Goal: Task Accomplishment & Management: Use online tool/utility

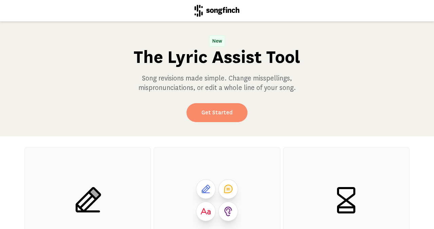
click at [218, 110] on link "Get Started" at bounding box center [216, 112] width 61 height 19
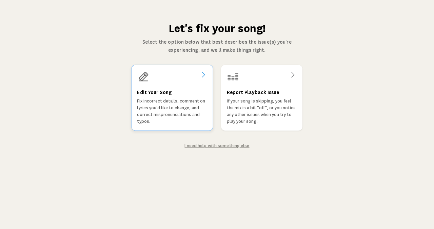
click at [170, 95] on div "Edit Your Song Fix incorrect details, comment on lyrics you'd like to change, a…" at bounding box center [172, 106] width 70 height 37
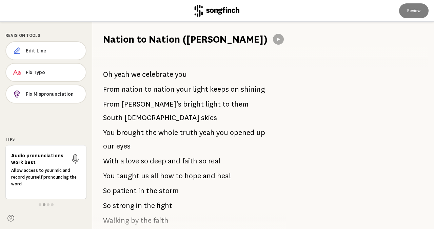
click at [109, 77] on span "Oh" at bounding box center [107, 75] width 9 height 14
drag, startPoint x: 105, startPoint y: 73, endPoint x: 141, endPoint y: 111, distance: 52.0
click at [141, 111] on div "Oh yeah we celebrate you From nation to nation your light keeps on shining From…" at bounding box center [185, 137] width 186 height 183
drag, startPoint x: 106, startPoint y: 72, endPoint x: 148, endPoint y: 133, distance: 74.5
click at [148, 133] on div "Oh yeah we celebrate you From nation to nation your light keeps on shining From…" at bounding box center [185, 137] width 186 height 183
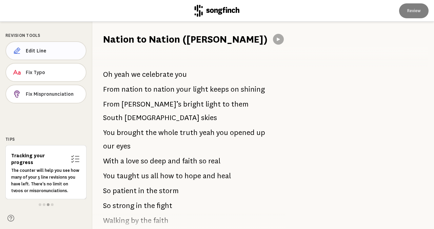
click at [39, 50] on span "Edit Line" at bounding box center [53, 50] width 55 height 7
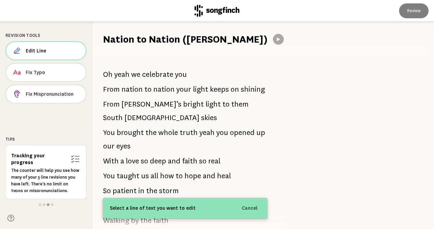
click at [340, 129] on div at bounding box center [356, 126] width 156 height 208
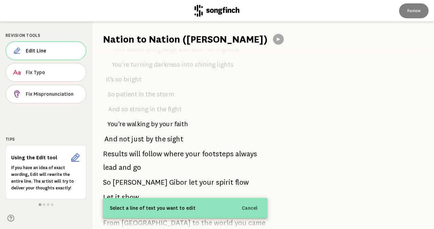
scroll to position [581, 0]
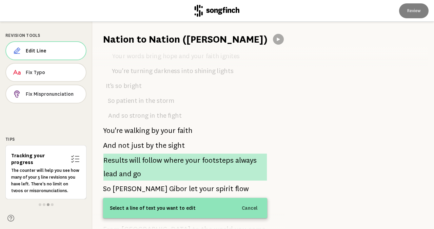
click at [156, 154] on span "follow" at bounding box center [152, 161] width 20 height 14
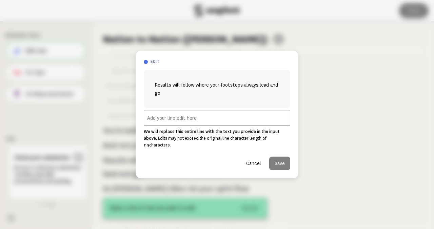
click at [165, 92] on span "Results will follow where your footsteps always lead and go" at bounding box center [216, 89] width 125 height 16
click at [180, 124] on input "text" at bounding box center [217, 118] width 146 height 15
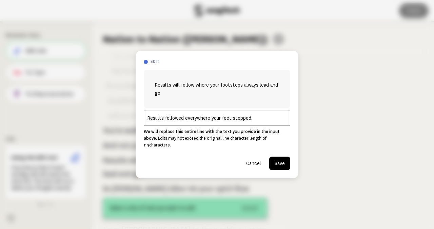
type input "Results followed everywhere your feet stepped."
click at [277, 159] on button "Save" at bounding box center [279, 164] width 21 height 14
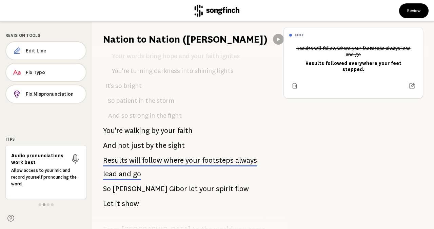
click at [169, 182] on span "Gibor" at bounding box center [178, 189] width 18 height 14
click at [133, 182] on span "[PERSON_NAME]" at bounding box center [139, 189] width 55 height 14
click at [134, 182] on span "[PERSON_NAME]" at bounding box center [139, 189] width 55 height 14
click at [169, 182] on span "Gibor" at bounding box center [178, 189] width 18 height 14
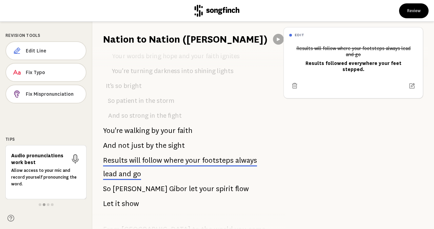
click at [153, 139] on p "And not just by the sight" at bounding box center [144, 146] width 82 height 14
click at [169, 182] on span "Gibor" at bounding box center [178, 189] width 18 height 14
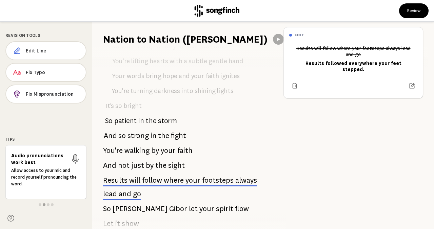
scroll to position [547, 0]
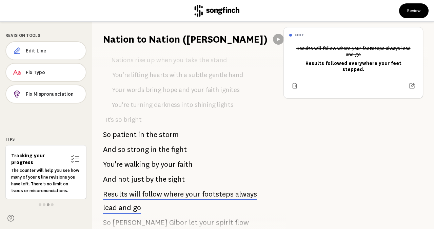
click at [146, 173] on span "by" at bounding box center [150, 180] width 8 height 14
click at [155, 158] on span "by" at bounding box center [155, 165] width 8 height 14
click at [169, 216] on span "Gibor" at bounding box center [178, 223] width 18 height 14
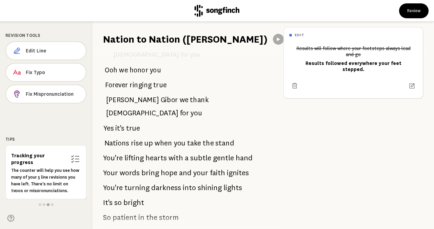
scroll to position [411, 0]
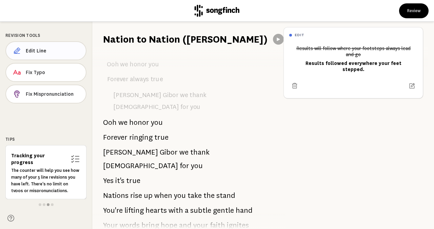
click at [55, 48] on span "Edit Line" at bounding box center [53, 50] width 55 height 7
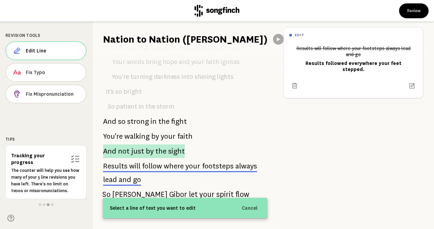
scroll to position [576, 0]
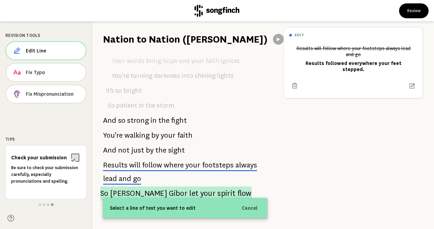
click at [189, 187] on span "let" at bounding box center [193, 194] width 9 height 14
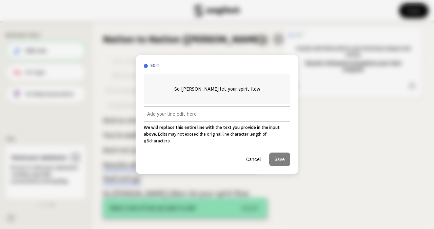
click at [169, 119] on input "text" at bounding box center [217, 114] width 146 height 15
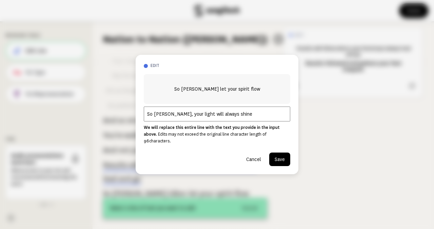
type input "So [PERSON_NAME], your light will always shine"
click at [276, 155] on button "Save" at bounding box center [279, 160] width 21 height 14
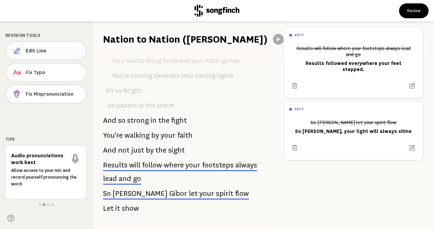
click at [45, 51] on span "Edit Line" at bounding box center [53, 50] width 55 height 7
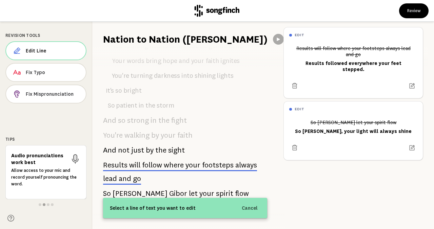
scroll to position [610, 0]
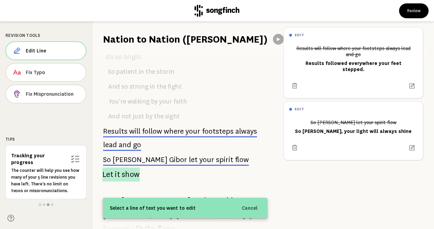
click at [123, 168] on span "show" at bounding box center [131, 175] width 18 height 14
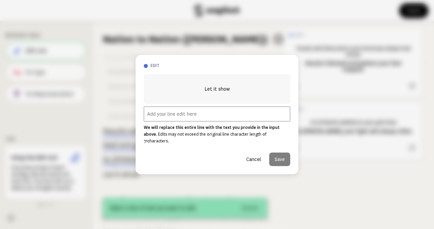
click at [255, 157] on button "Cancel" at bounding box center [254, 160] width 26 height 14
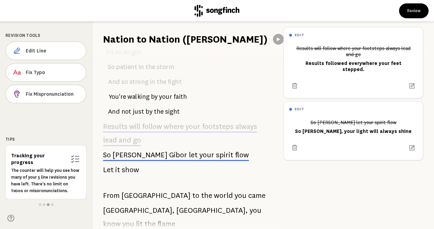
scroll to position [581, 0]
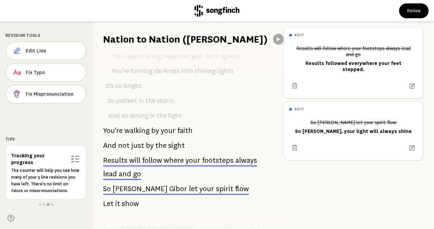
click at [127, 197] on span "show" at bounding box center [130, 204] width 17 height 14
click at [46, 51] on span "Edit Line" at bounding box center [53, 50] width 55 height 7
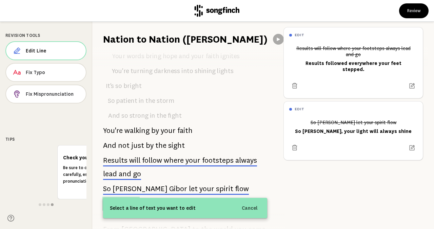
click at [126, 197] on span "show" at bounding box center [131, 204] width 18 height 14
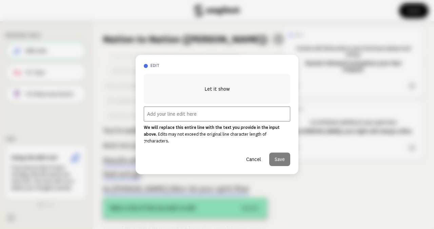
click at [227, 114] on input "text" at bounding box center [217, 114] width 146 height 15
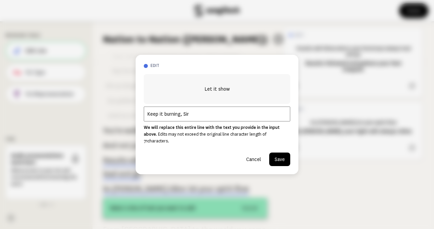
drag, startPoint x: 197, startPoint y: 115, endPoint x: 128, endPoint y: 115, distance: 69.8
click at [128, 115] on div "edit Let it show Keep it burning, Sir We will replace this entire line with the…" at bounding box center [217, 114] width 434 height 229
type input "Keep it burning, Sir"
click at [283, 154] on button "Save" at bounding box center [279, 160] width 21 height 14
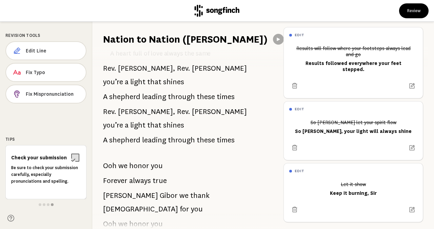
scroll to position [242, 0]
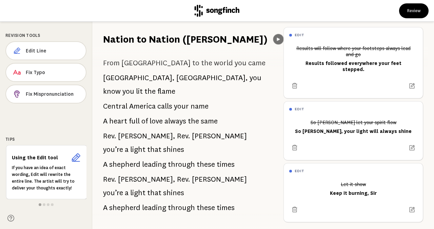
click at [275, 38] on icon at bounding box center [277, 39] width 5 height 5
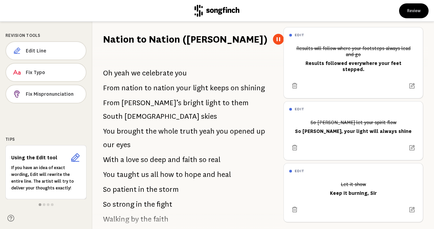
scroll to position [0, 0]
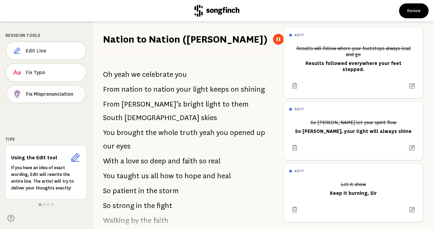
click at [48, 95] on span "Fix Mispronunciation" at bounding box center [53, 94] width 54 height 7
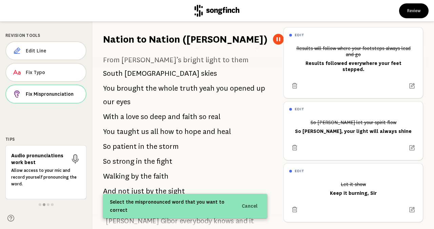
scroll to position [68, 0]
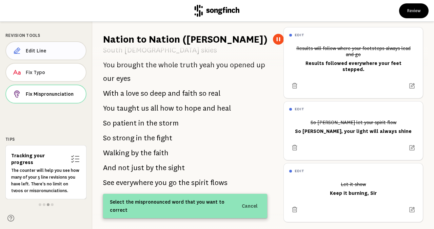
click at [47, 47] on button "Edit Line" at bounding box center [45, 50] width 81 height 19
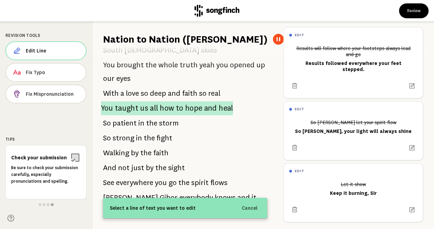
click at [146, 104] on p "You taught us all how to hope and heal" at bounding box center [167, 108] width 132 height 14
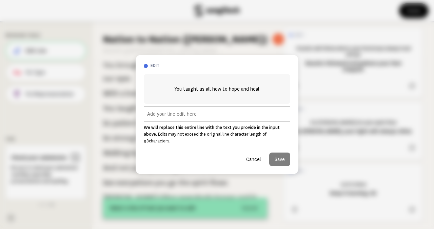
click at [189, 120] on input "text" at bounding box center [217, 114] width 146 height 15
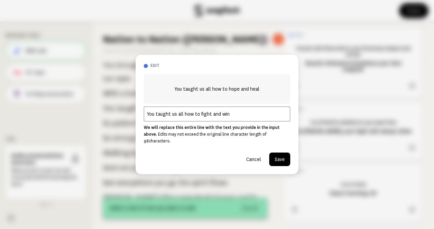
type input "You taught us all how to fight and win"
click at [283, 154] on button "Save" at bounding box center [279, 160] width 21 height 14
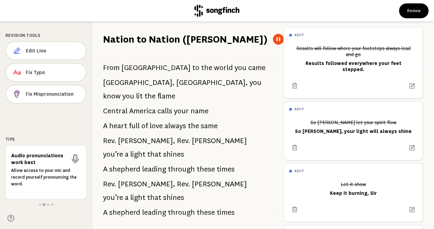
scroll to position [271, 0]
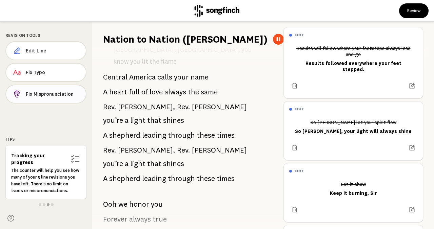
click at [62, 96] on span "Fix Mispronunciation" at bounding box center [53, 94] width 55 height 7
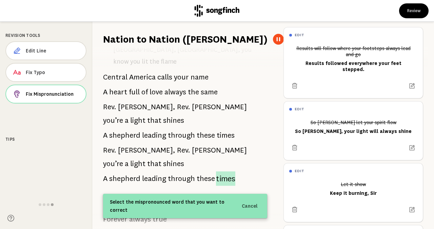
click at [225, 172] on span "times" at bounding box center [225, 179] width 19 height 15
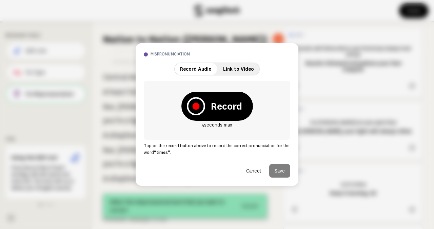
drag, startPoint x: 210, startPoint y: 49, endPoint x: 253, endPoint y: 53, distance: 43.2
click at [253, 53] on div "mispronunciation Record Audio Link to Video Record 5 seconds [PERSON_NAME] on t…" at bounding box center [216, 114] width 163 height 143
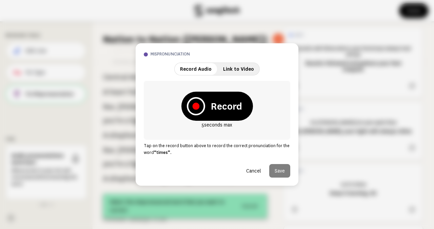
click at [256, 170] on button "Cancel" at bounding box center [254, 171] width 26 height 14
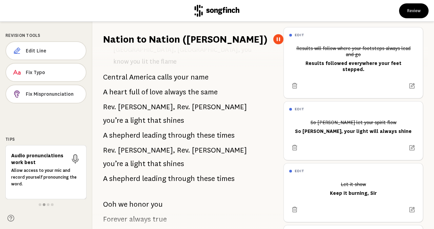
click at [276, 39] on icon at bounding box center [277, 39] width 3 height 4
click at [223, 172] on span "times" at bounding box center [225, 179] width 18 height 14
click at [59, 93] on span "Fix Mispronunciation" at bounding box center [53, 94] width 55 height 7
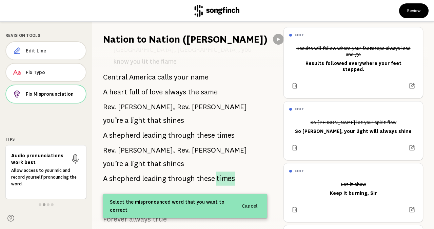
click at [224, 172] on span "times" at bounding box center [225, 179] width 19 height 14
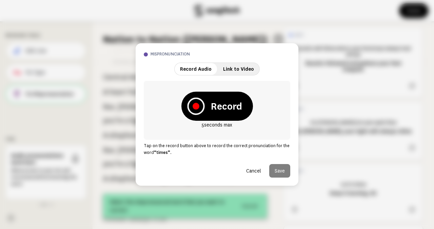
click at [206, 106] on button at bounding box center [195, 106] width 23 height 23
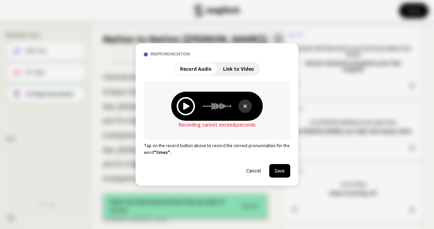
click at [245, 106] on icon at bounding box center [244, 106] width 3 height 3
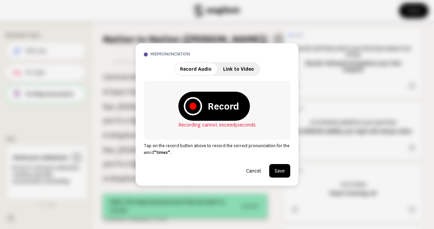
click at [206, 105] on div "Record" at bounding box center [213, 106] width 71 height 29
click at [194, 106] on icon at bounding box center [192, 106] width 7 height 7
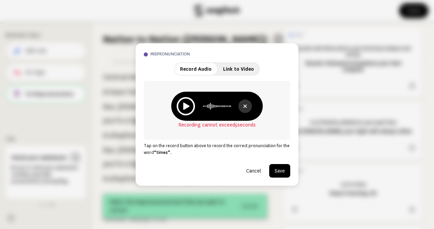
click at [276, 172] on button "Save" at bounding box center [279, 171] width 21 height 14
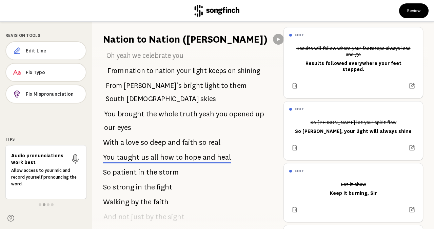
scroll to position [0, 0]
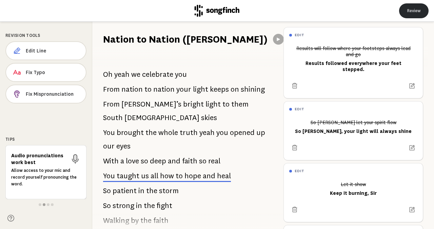
click at [417, 11] on button "Review" at bounding box center [413, 10] width 29 height 15
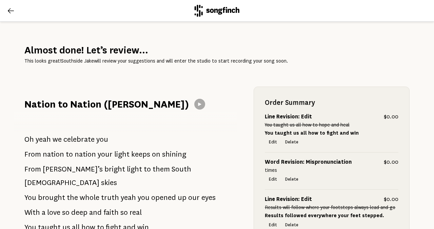
click at [13, 10] on icon at bounding box center [11, 11] width 8 height 8
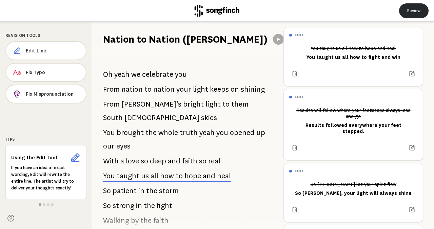
click at [418, 11] on button "Review" at bounding box center [413, 10] width 29 height 15
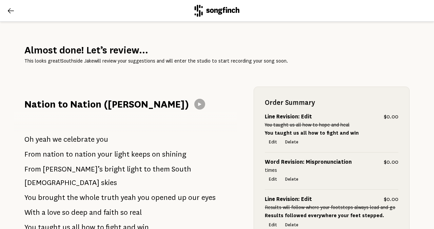
click at [8, 9] on icon at bounding box center [11, 11] width 8 height 8
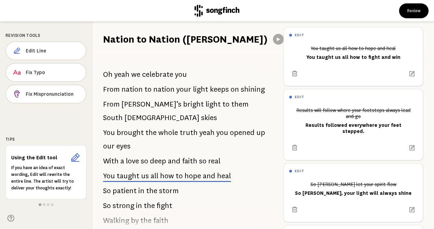
click at [8, 9] on header "Review" at bounding box center [217, 11] width 434 height 22
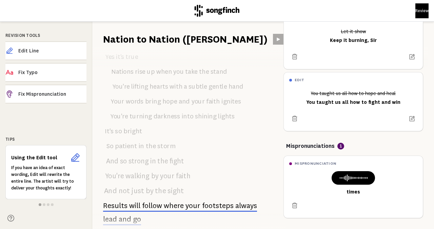
scroll to position [610, 0]
